Goal: Navigation & Orientation: Find specific page/section

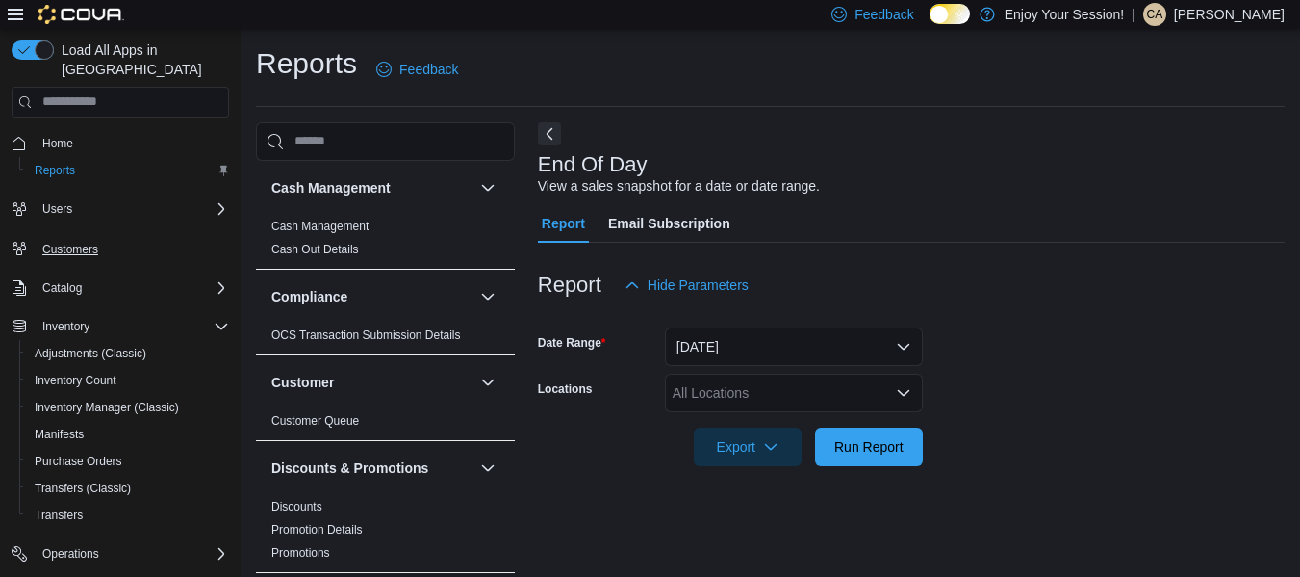
scroll to position [32, 0]
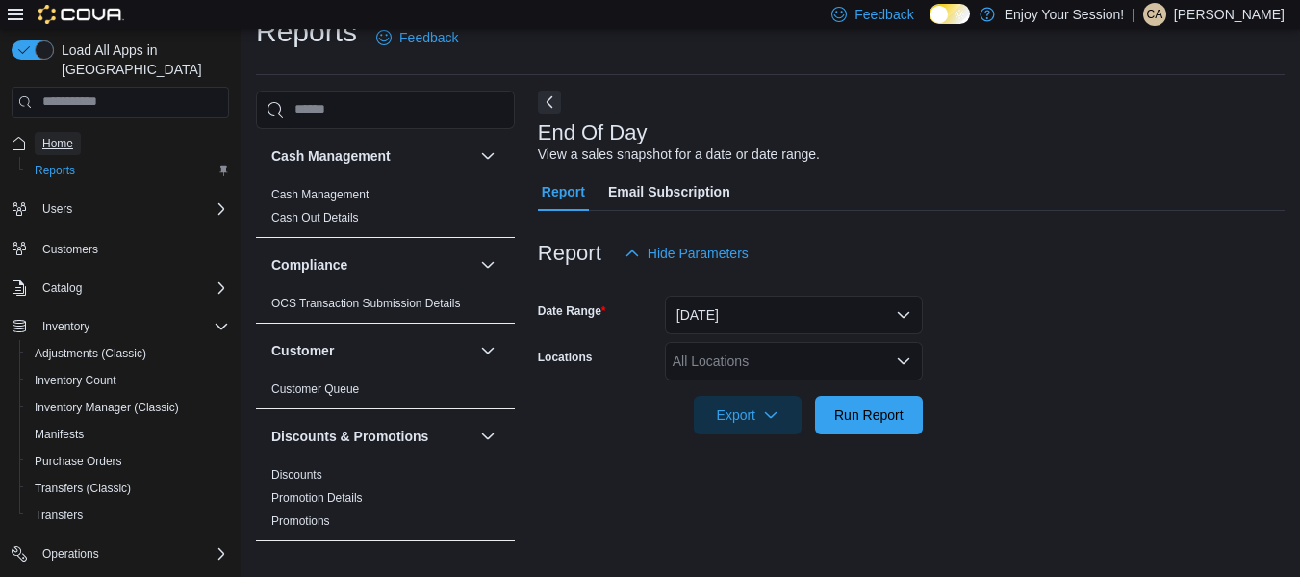
click at [47, 136] on span "Home" at bounding box center [57, 143] width 31 height 15
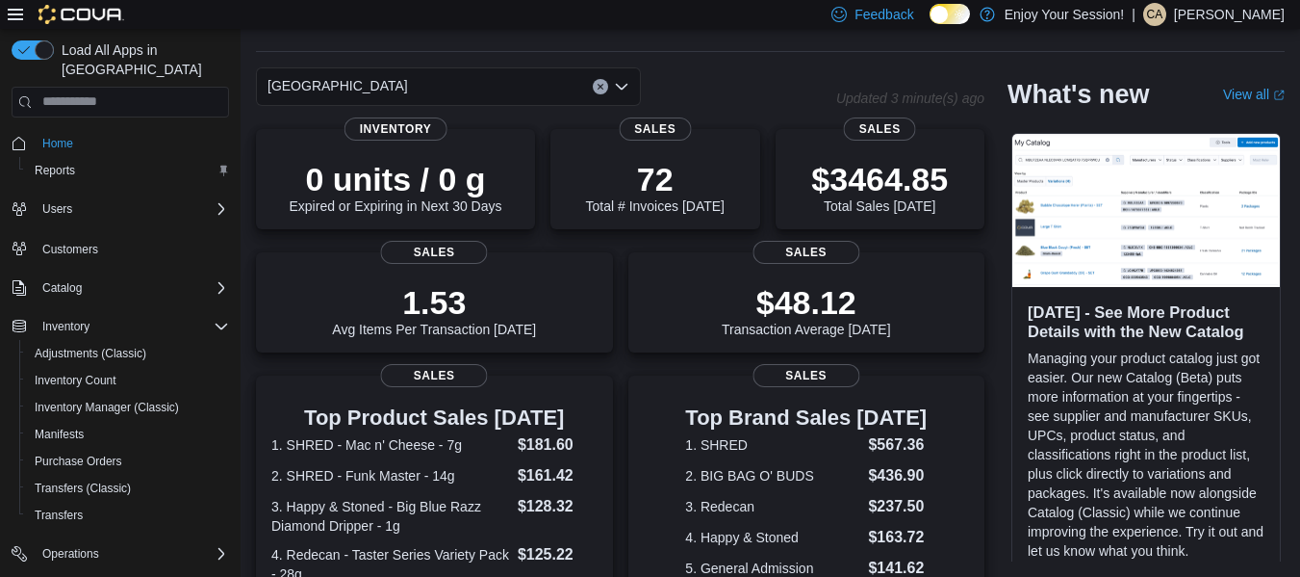
scroll to position [103, 0]
